Goal: Transaction & Acquisition: Purchase product/service

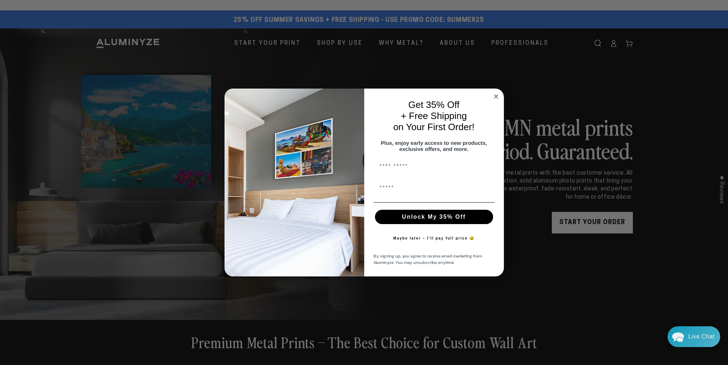
click at [494, 92] on circle "Close dialog" at bounding box center [496, 96] width 8 height 8
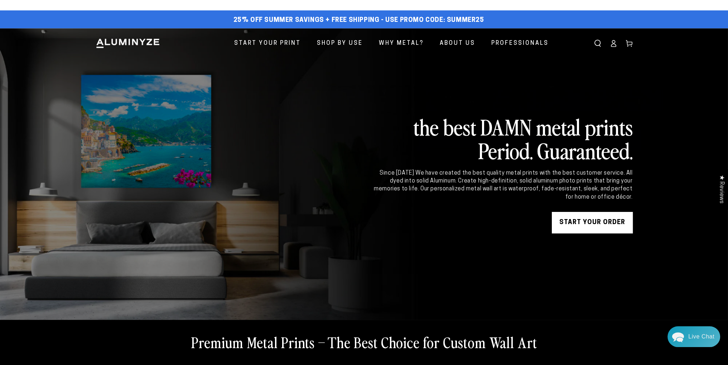
click at [133, 43] on img at bounding box center [128, 43] width 64 height 11
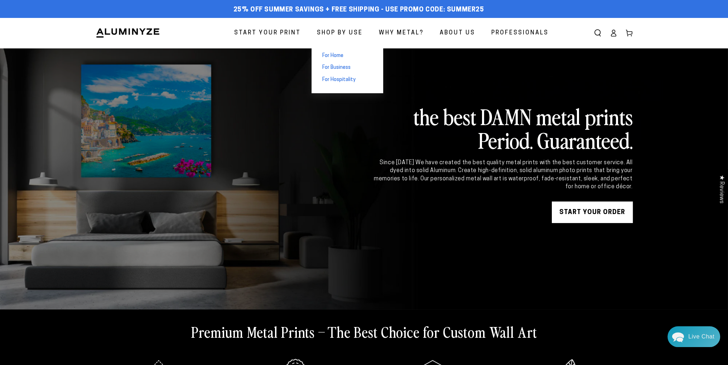
click at [338, 54] on span "For Home" at bounding box center [332, 55] width 21 height 7
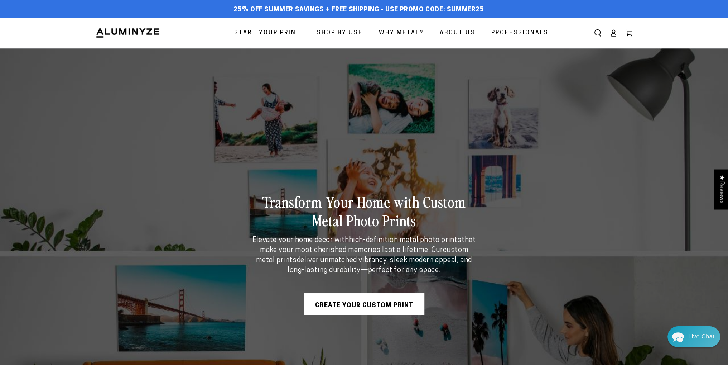
click at [612, 35] on icon at bounding box center [613, 32] width 7 height 7
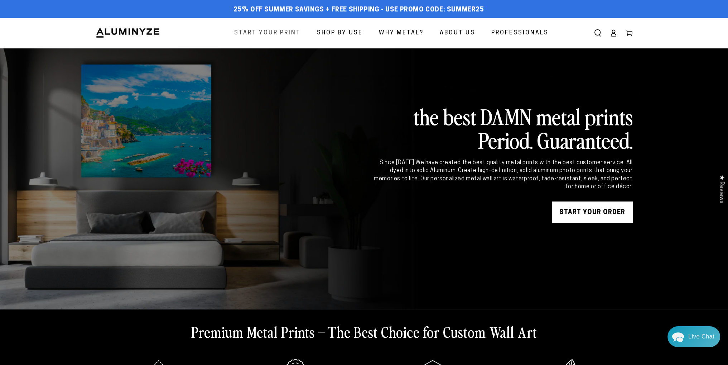
click at [285, 33] on span "Start Your Print" at bounding box center [267, 33] width 67 height 10
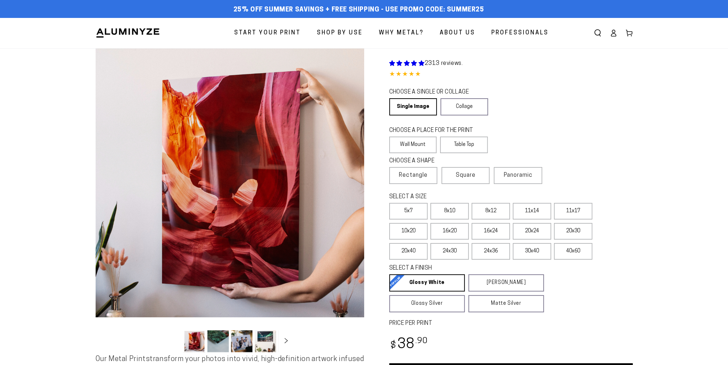
select select "**********"
click at [472, 140] on label "Table Top" at bounding box center [464, 144] width 48 height 16
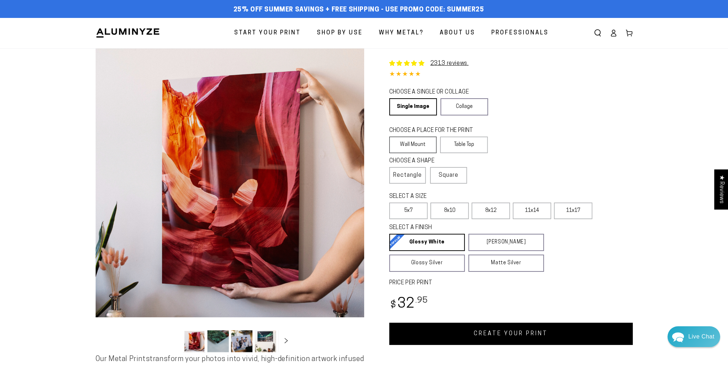
click at [415, 145] on label "Wall Mount" at bounding box center [413, 144] width 48 height 16
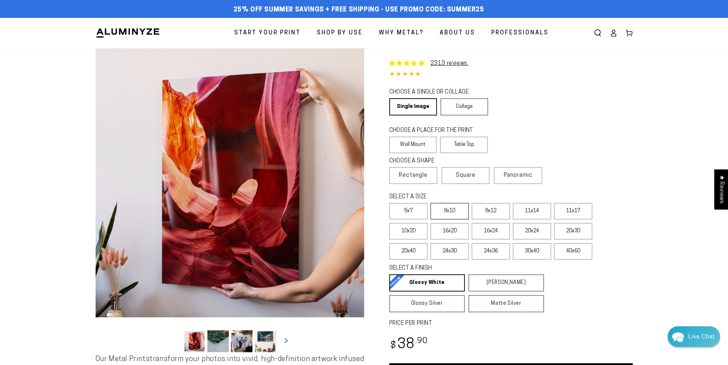
click at [447, 208] on label "8x10" at bounding box center [449, 211] width 38 height 16
click at [448, 212] on label "8x10" at bounding box center [449, 211] width 38 height 16
click at [483, 212] on label "8x12" at bounding box center [491, 211] width 38 height 16
click at [451, 231] on label "16x20" at bounding box center [449, 231] width 38 height 16
click at [580, 226] on label "20x30" at bounding box center [573, 231] width 38 height 16
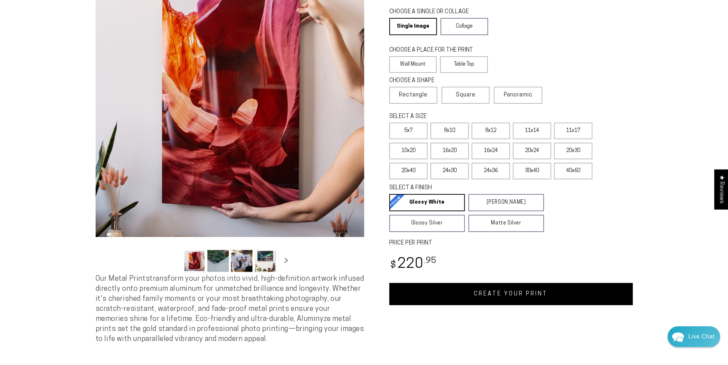
scroll to position [72, 0]
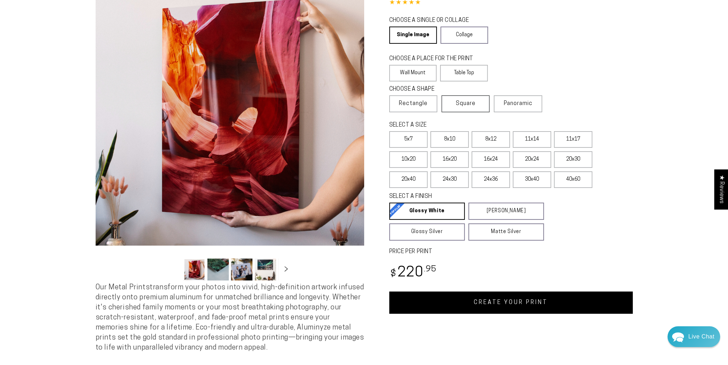
click at [480, 104] on label "Square" at bounding box center [466, 103] width 48 height 17
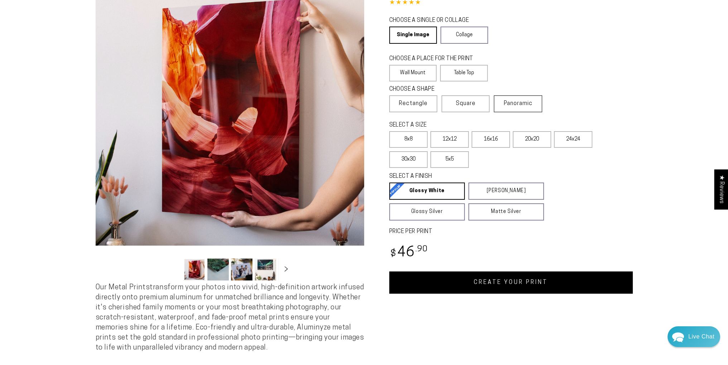
click at [510, 101] on span "Panoramic" at bounding box center [518, 104] width 29 height 6
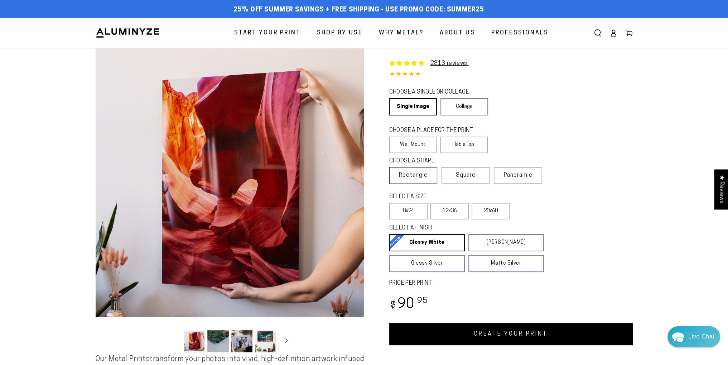
click at [423, 172] on span "Rectangle" at bounding box center [413, 175] width 29 height 9
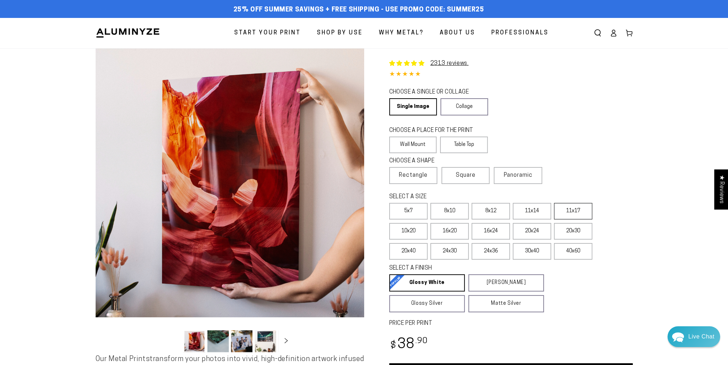
click at [562, 209] on label "11x17" at bounding box center [573, 211] width 38 height 16
click at [569, 209] on label "11x17" at bounding box center [573, 211] width 38 height 16
